Goal: Transaction & Acquisition: Purchase product/service

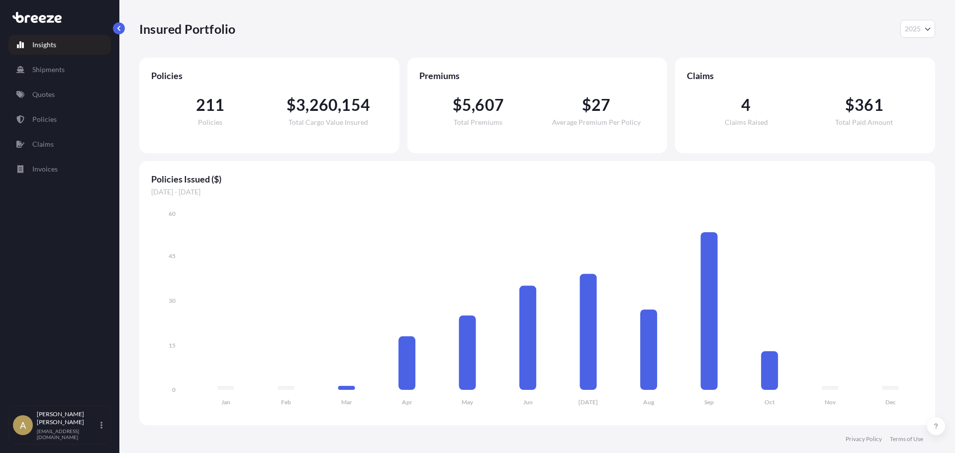
select select "2025"
click at [61, 90] on link "Quotes" at bounding box center [59, 95] width 102 height 20
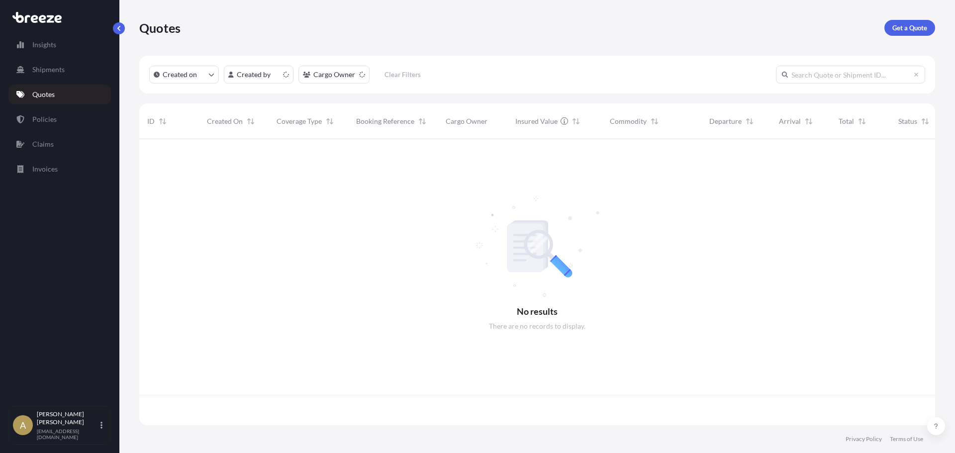
scroll to position [284, 788]
click at [901, 28] on p "Get a Quote" at bounding box center [909, 28] width 35 height 10
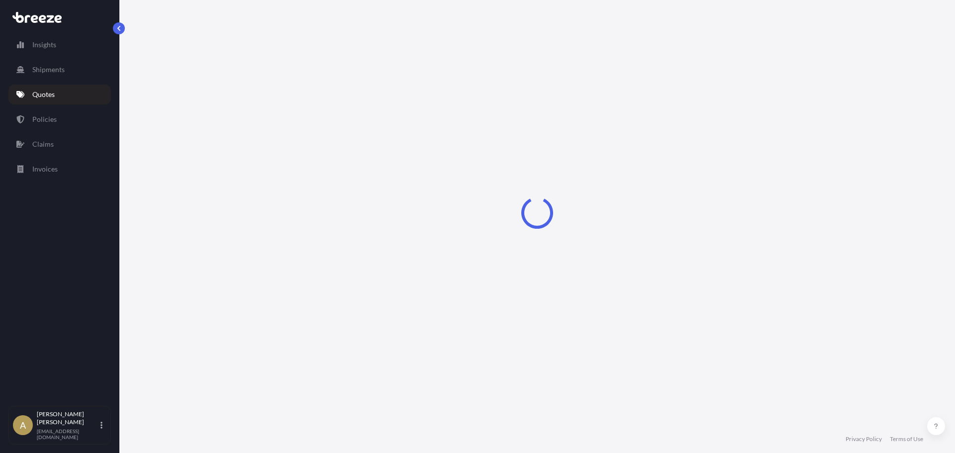
select select "Sea"
select select "1"
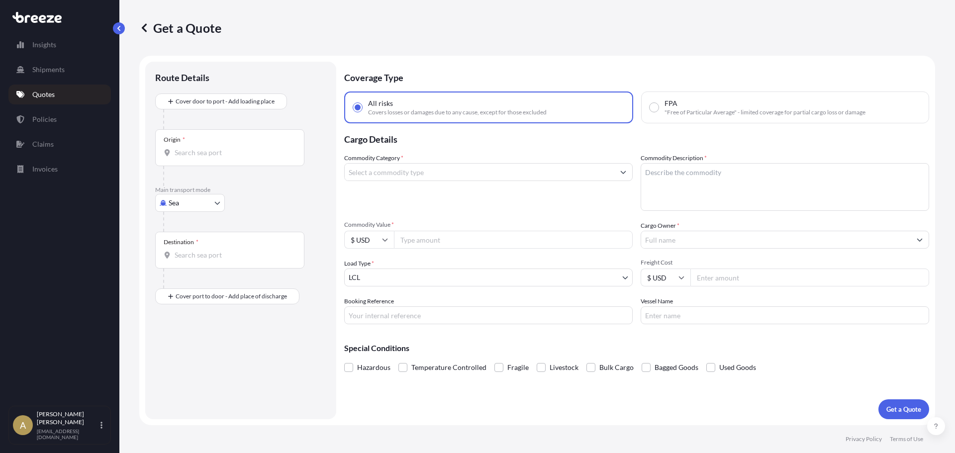
click at [169, 203] on body "Insights Shipments Quotes Policies Claims Invoices A [PERSON_NAME] [PERSON_NAME…" at bounding box center [477, 226] width 955 height 453
click at [184, 269] on div "Road" at bounding box center [190, 265] width 62 height 18
select select "Road"
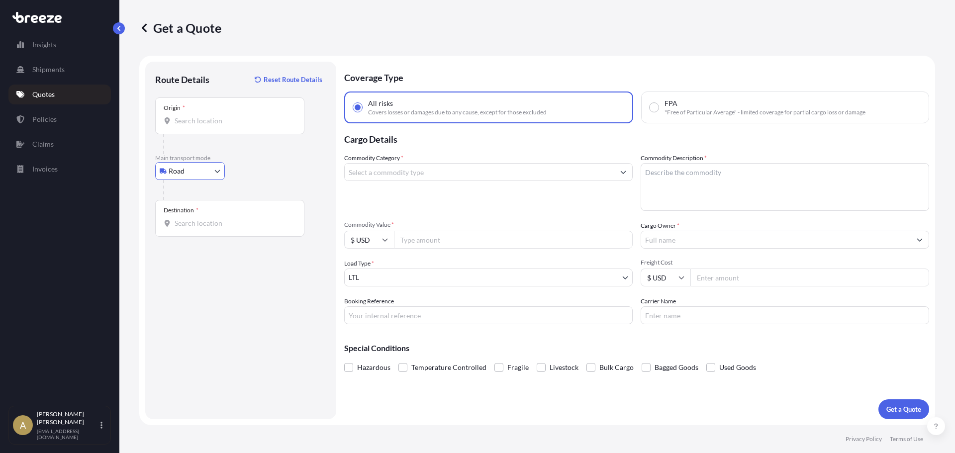
click at [216, 121] on input "Origin *" at bounding box center [233, 121] width 117 height 10
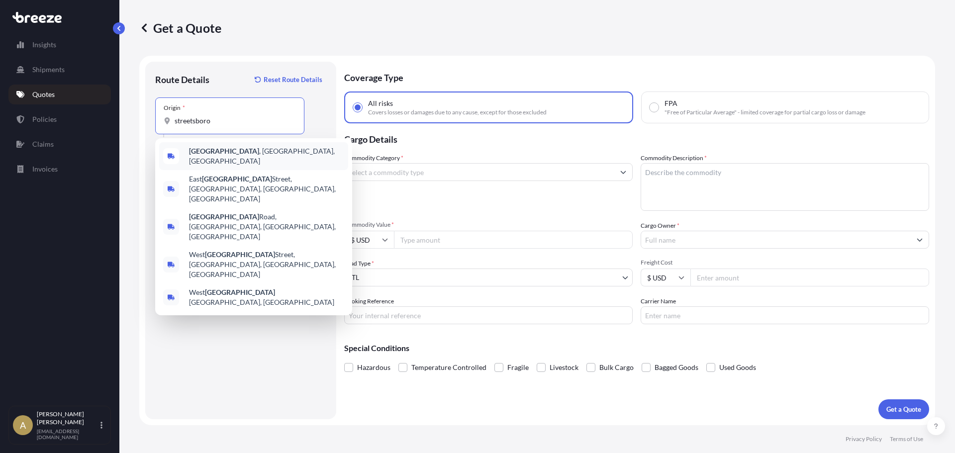
click at [233, 153] on span "[GEOGRAPHIC_DATA] , [GEOGRAPHIC_DATA], [GEOGRAPHIC_DATA]" at bounding box center [266, 156] width 155 height 20
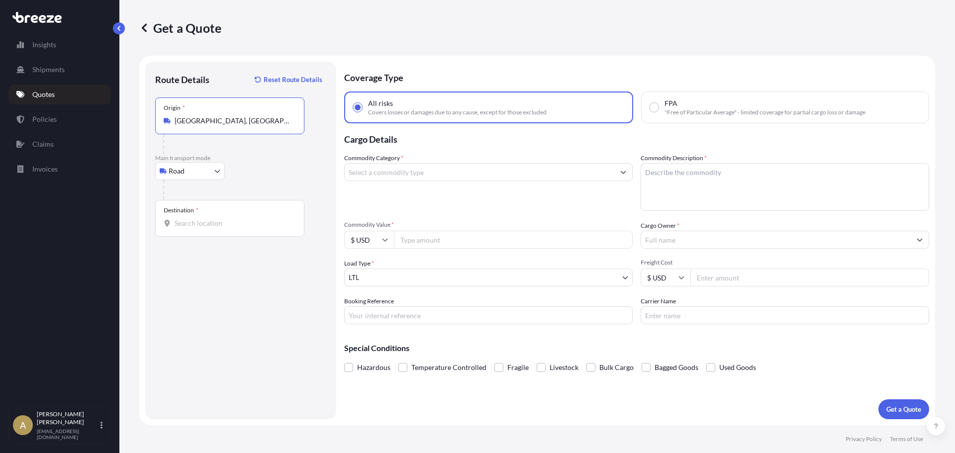
type input "[GEOGRAPHIC_DATA], [GEOGRAPHIC_DATA], [GEOGRAPHIC_DATA]"
click at [225, 233] on div "Destination *" at bounding box center [229, 218] width 149 height 37
click at [225, 228] on input "Destination *" at bounding box center [233, 223] width 117 height 10
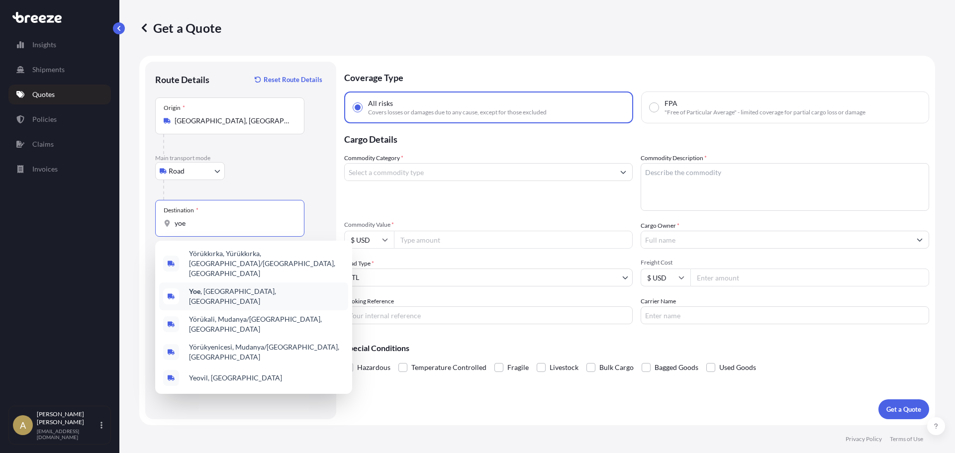
click at [230, 282] on div "Yoe , [GEOGRAPHIC_DATA], [GEOGRAPHIC_DATA]" at bounding box center [253, 296] width 189 height 28
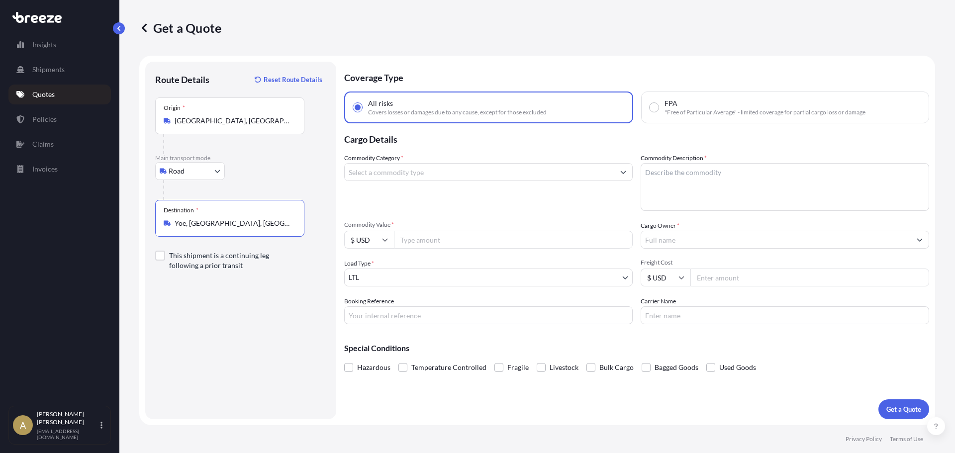
type input "Yoe, [GEOGRAPHIC_DATA], [GEOGRAPHIC_DATA]"
click at [417, 173] on input "Commodity Category *" at bounding box center [479, 172] width 269 height 18
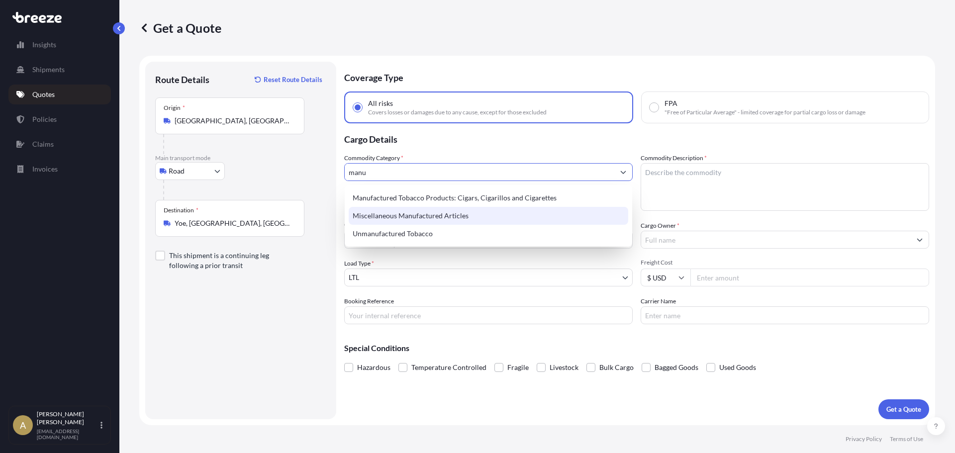
click at [432, 214] on div "Miscellaneous Manufactured Articles" at bounding box center [488, 216] width 279 height 18
type input "Miscellaneous Manufactured Articles"
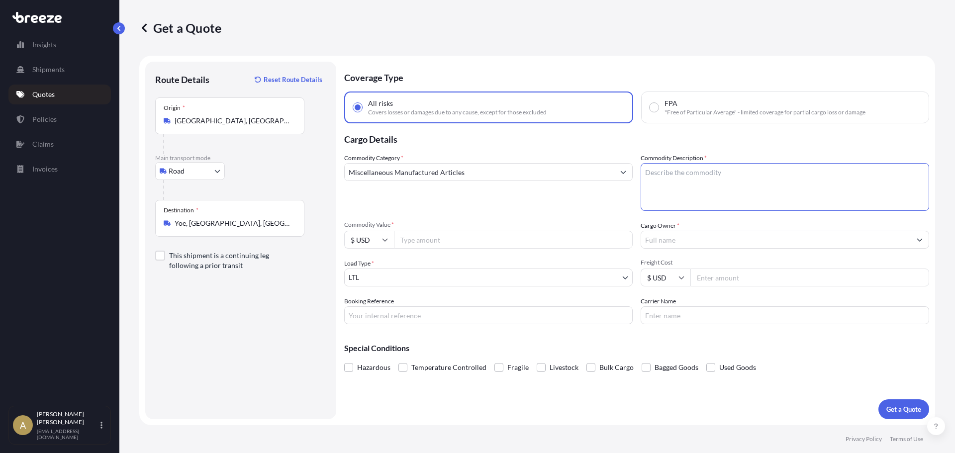
click at [769, 184] on textarea "Commodity Description *" at bounding box center [784, 187] width 288 height 48
type textarea "Furnace burner"
type input "35000"
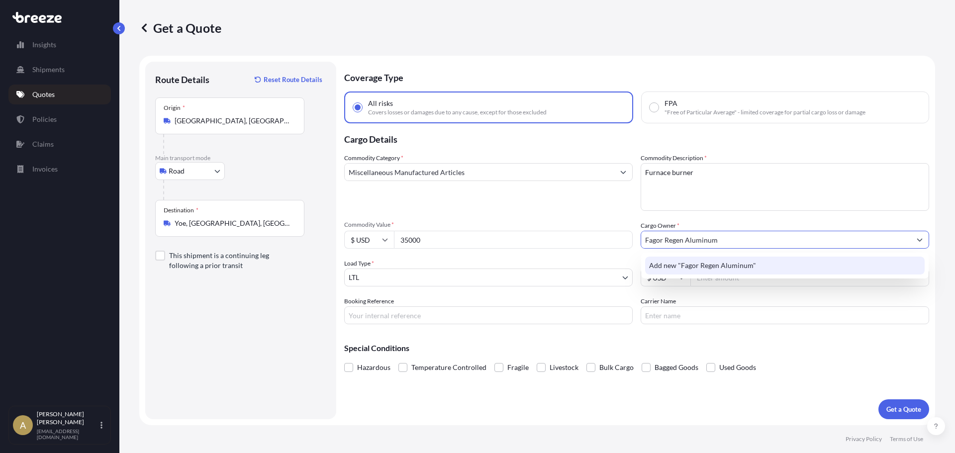
click at [684, 265] on span "Add new "Fagor Regen Aluminum"" at bounding box center [702, 266] width 107 height 10
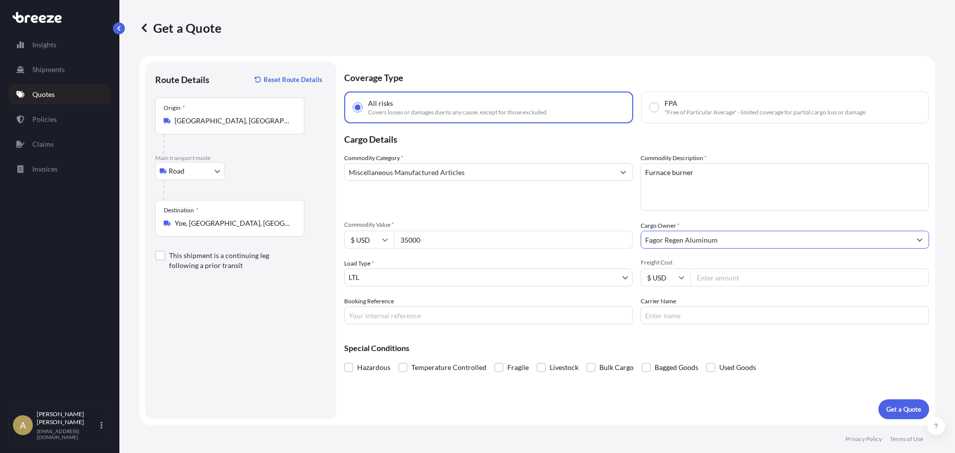
type input "Fagor Regen Aluminum"
click at [727, 284] on input "Freight Cost" at bounding box center [809, 277] width 239 height 18
type input "269.48"
click at [826, 351] on p "Special Conditions" at bounding box center [636, 348] width 585 height 8
click at [901, 404] on button "Get a Quote" at bounding box center [903, 409] width 51 height 20
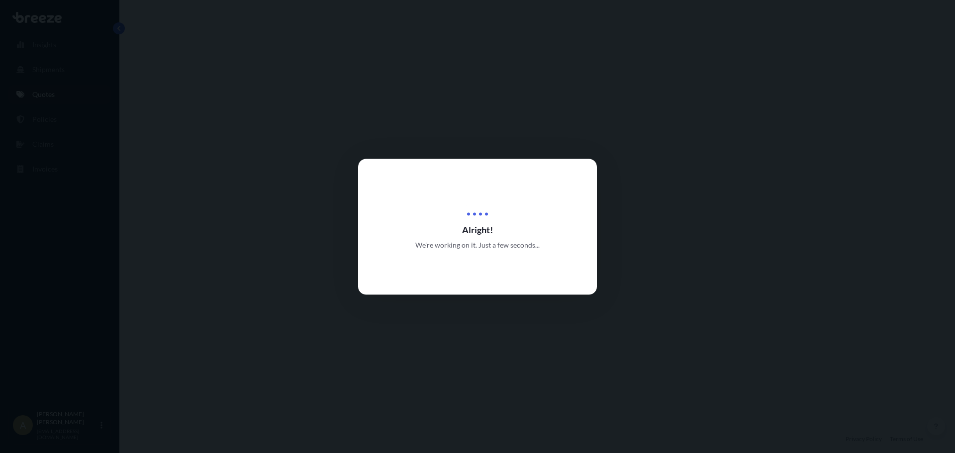
select select "Road"
select select "1"
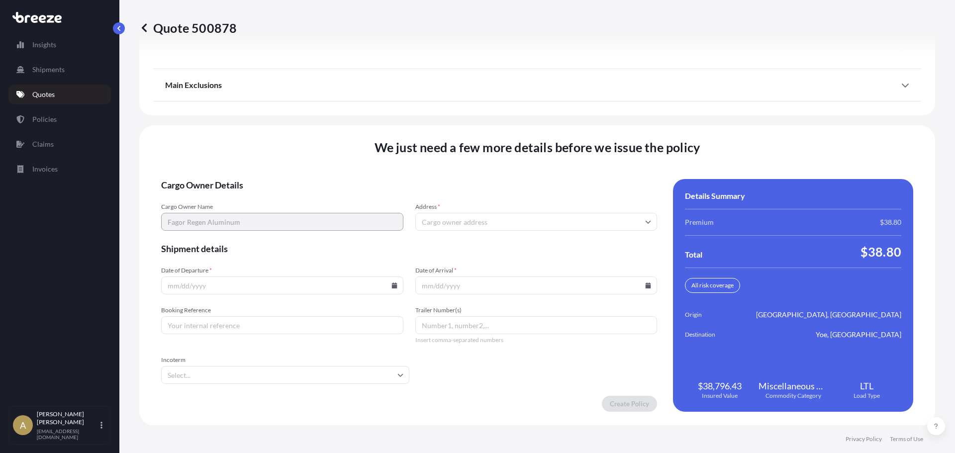
scroll to position [1283, 0]
click at [482, 224] on input "Address *" at bounding box center [536, 221] width 242 height 18
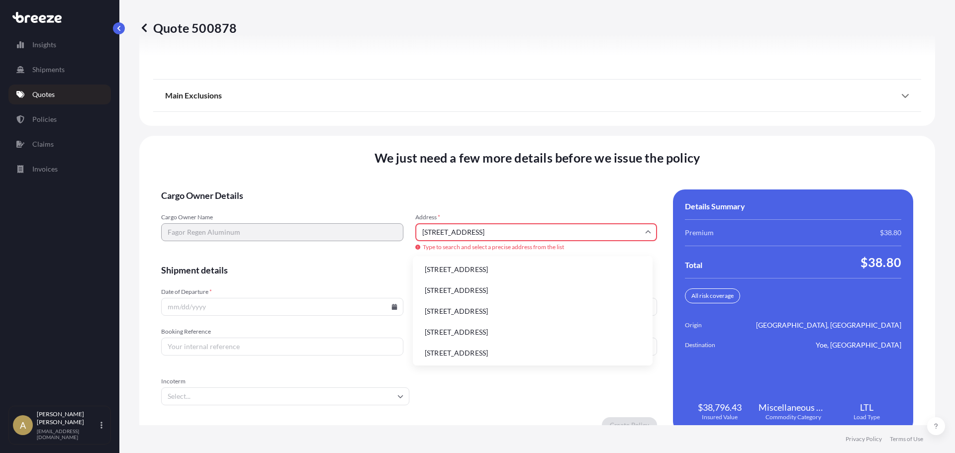
click at [521, 293] on li "[STREET_ADDRESS]" at bounding box center [533, 290] width 232 height 19
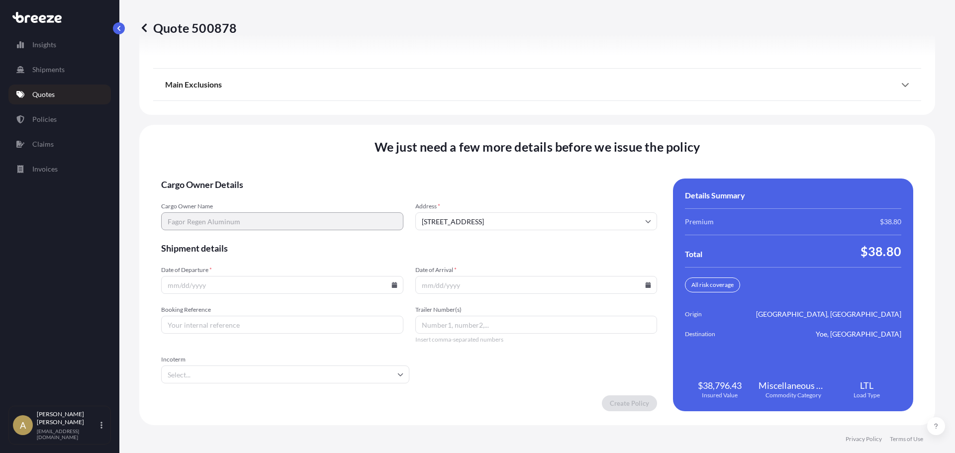
type input "[STREET_ADDRESS]"
click at [392, 285] on icon at bounding box center [393, 285] width 5 height 6
click at [239, 178] on button "7" at bounding box center [235, 178] width 16 height 16
type input "[DATE]"
click at [645, 284] on icon at bounding box center [648, 285] width 6 height 6
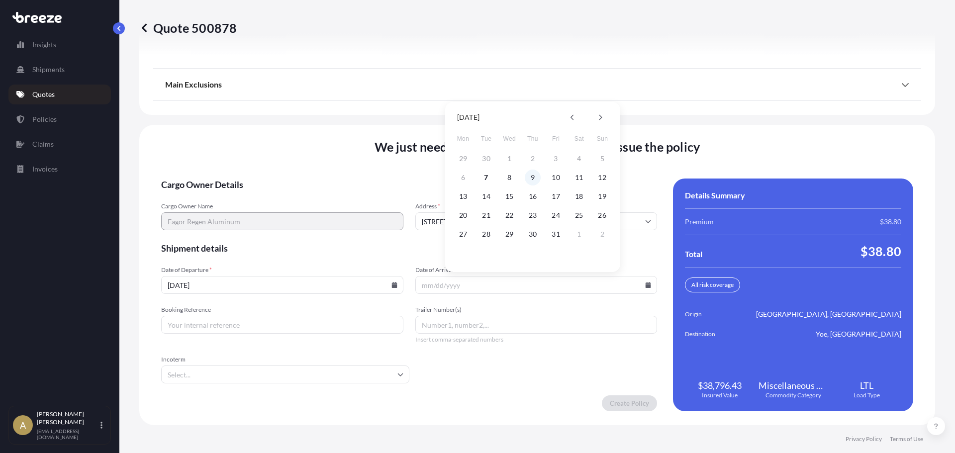
click at [533, 181] on button "9" at bounding box center [533, 178] width 16 height 16
type input "[DATE]"
